Goal: Navigation & Orientation: Find specific page/section

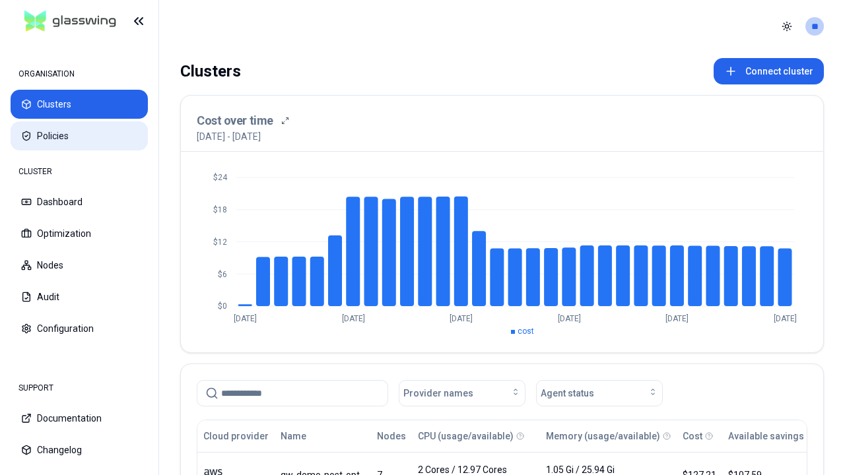
click at [79, 136] on button "Policies" at bounding box center [79, 135] width 137 height 29
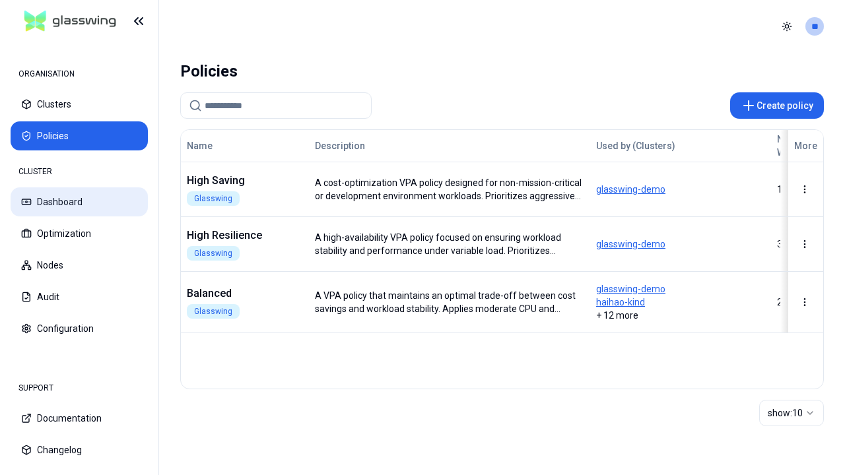
click at [79, 202] on button "Dashboard" at bounding box center [79, 201] width 137 height 29
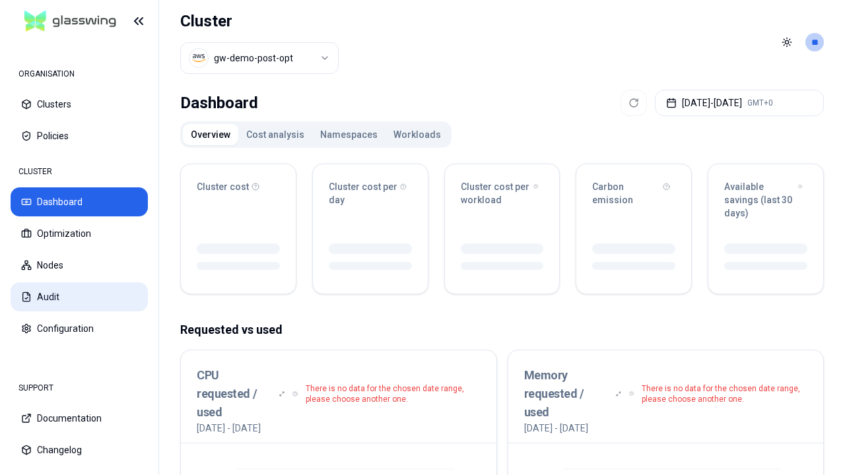
click at [79, 297] on button "Audit" at bounding box center [79, 296] width 137 height 29
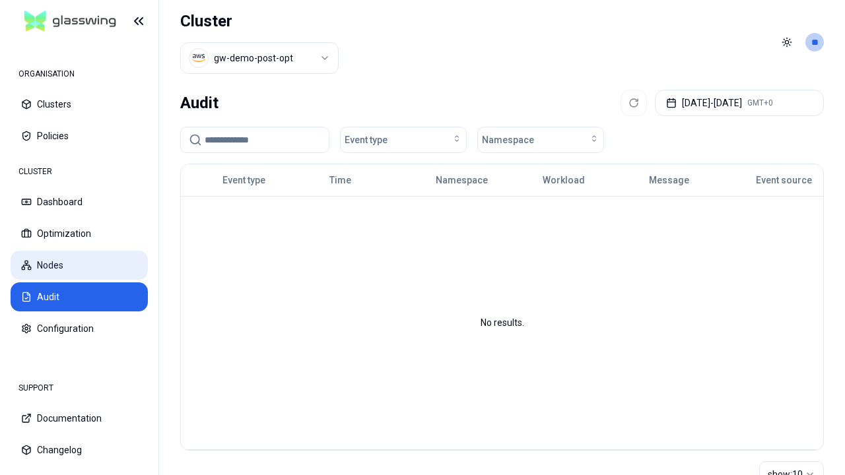
click at [79, 265] on button "Nodes" at bounding box center [79, 265] width 137 height 29
